Goal: Task Accomplishment & Management: Complete application form

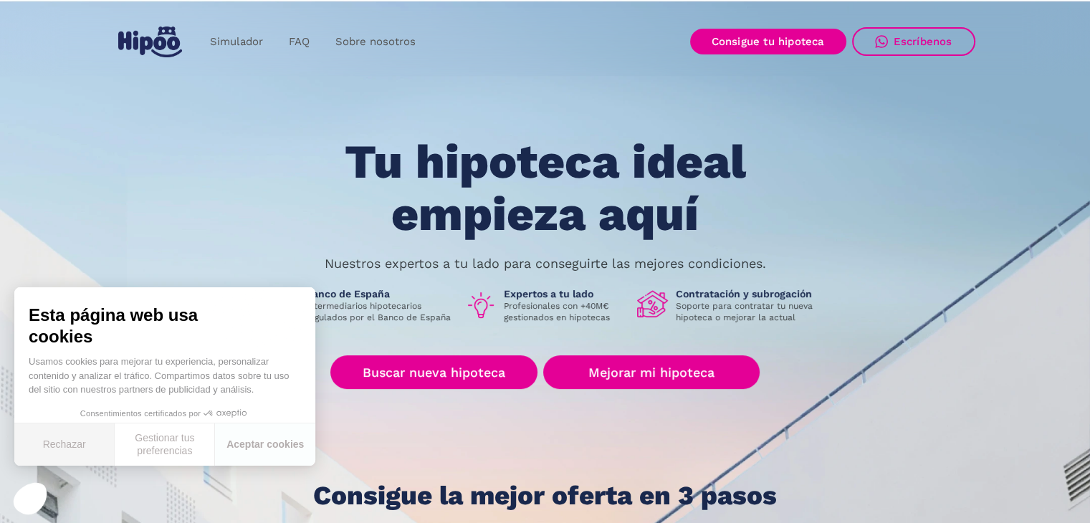
click at [82, 454] on button "Rechazar" at bounding box center [64, 444] width 100 height 42
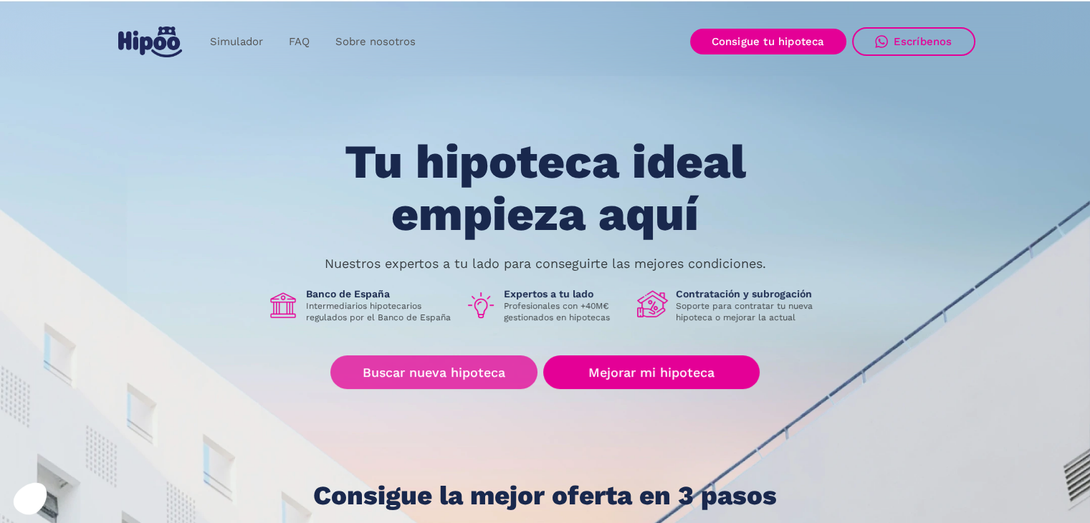
click at [427, 370] on link "Buscar nueva hipoteca" at bounding box center [433, 372] width 207 height 34
click at [461, 378] on link "Buscar nueva hipoteca" at bounding box center [433, 372] width 207 height 34
